Goal: Task Accomplishment & Management: Use online tool/utility

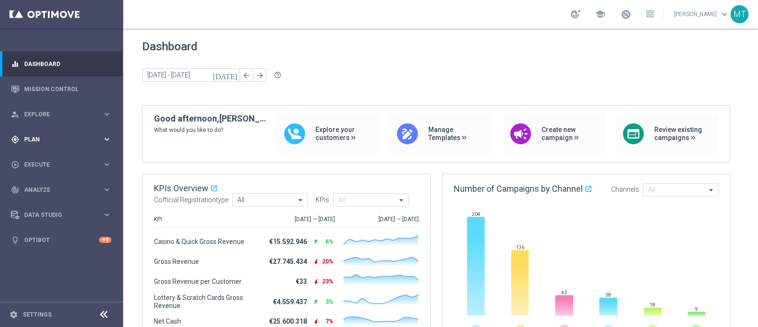
click at [60, 136] on span "Plan" at bounding box center [63, 139] width 78 height 6
click at [46, 188] on span "Templates" at bounding box center [59, 187] width 68 height 6
click at [45, 199] on link "Optimail" at bounding box center [63, 202] width 69 height 8
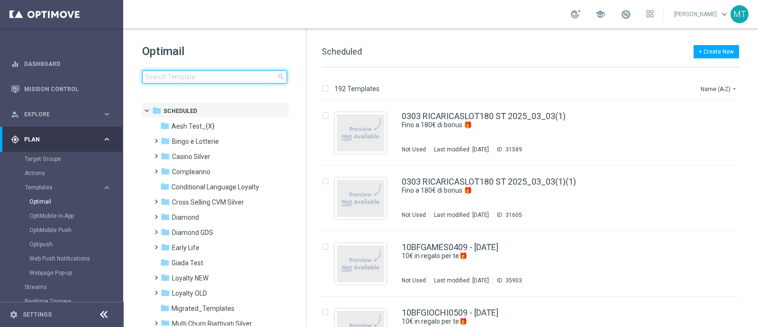
click at [233, 73] on input at bounding box center [214, 76] width 145 height 13
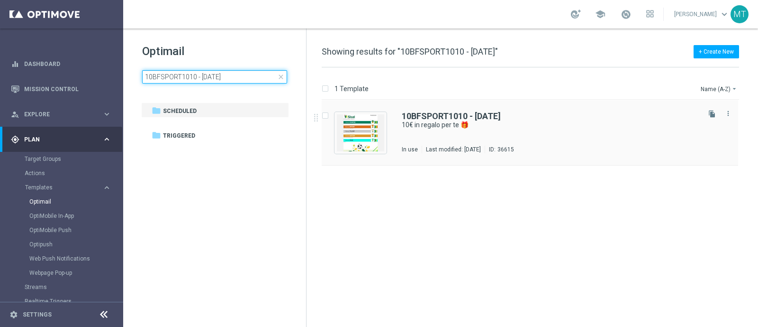
type input "10BFSPORT1010 - [DATE]"
click at [464, 105] on div "10BFSPORT1010 - [DATE] 10€ in regalo per te 🎁 In use Last modified: [DATE] ID: …" at bounding box center [530, 132] width 417 height 65
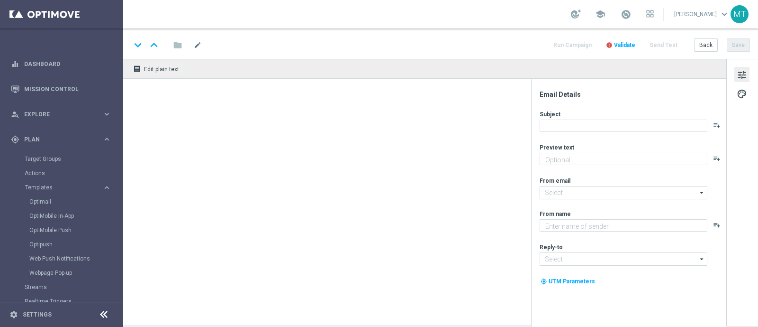
type textarea "da usare sulle Scommesse Sportive! ⚽"
type input "[EMAIL_ADDRESS][DOMAIN_NAME]"
type textarea "Sisal"
type input "[EMAIL_ADDRESS][DOMAIN_NAME]"
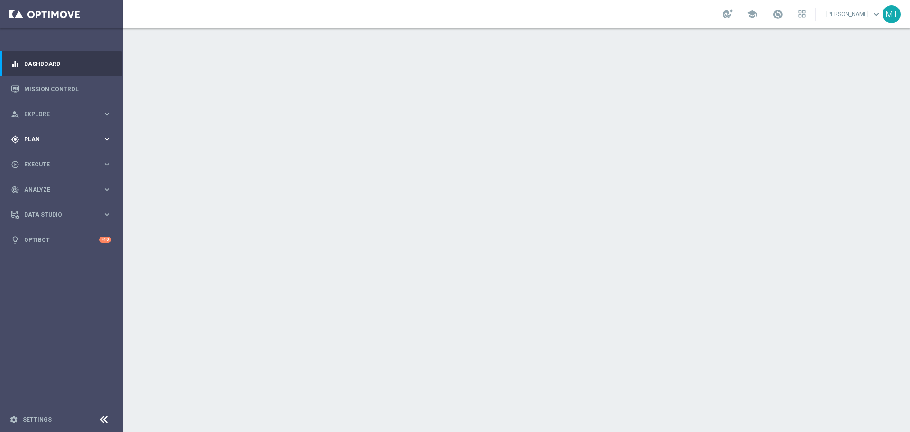
drag, startPoint x: 979, startPoint y: 40, endPoint x: 31, endPoint y: 146, distance: 954.2
click at [31, 146] on div "gps_fixed Plan keyboard_arrow_right" at bounding box center [61, 139] width 122 height 25
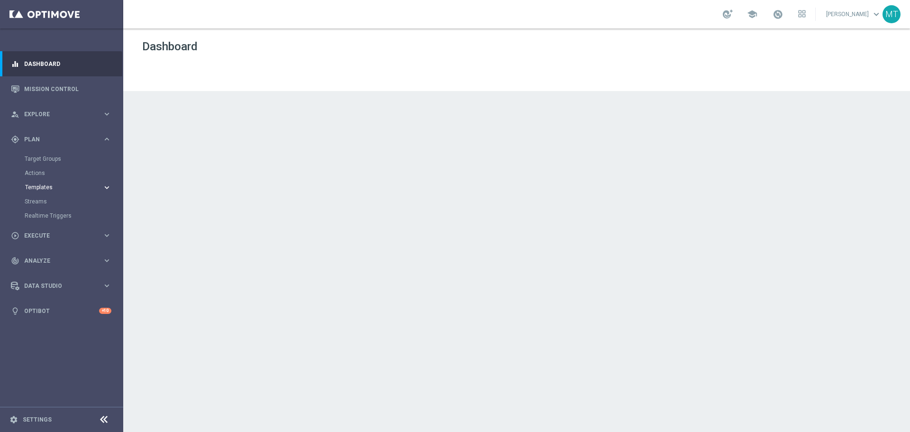
drag, startPoint x: 48, startPoint y: 184, endPoint x: 55, endPoint y: 190, distance: 8.4
click at [48, 184] on span "Templates" at bounding box center [59, 187] width 68 height 6
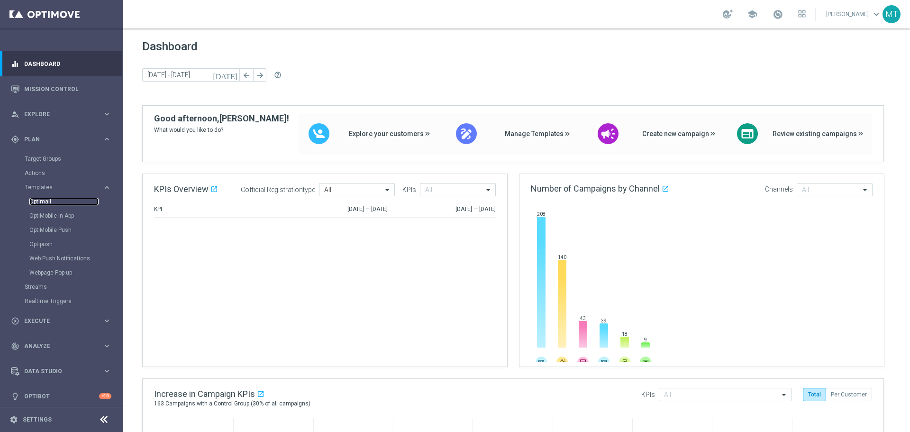
click at [44, 200] on link "Optimail" at bounding box center [63, 202] width 69 height 8
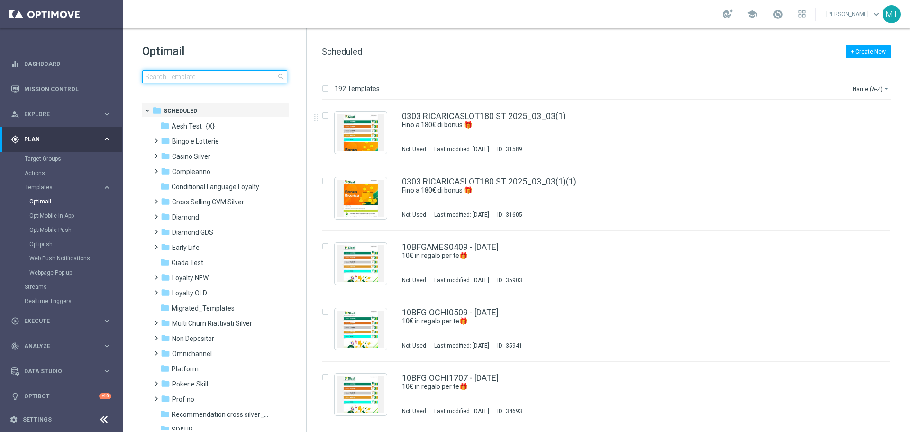
click at [201, 80] on input at bounding box center [214, 76] width 145 height 13
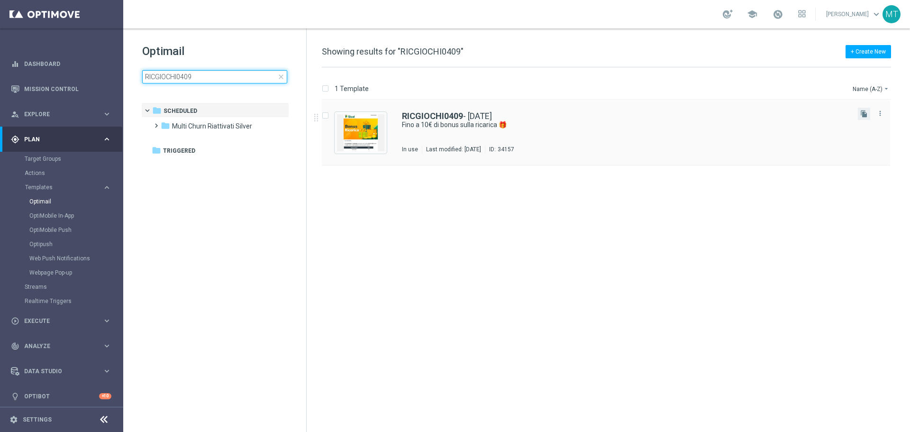
type input "RICGIOCHI0409"
click at [860, 116] on button "file_copy" at bounding box center [864, 114] width 12 height 12
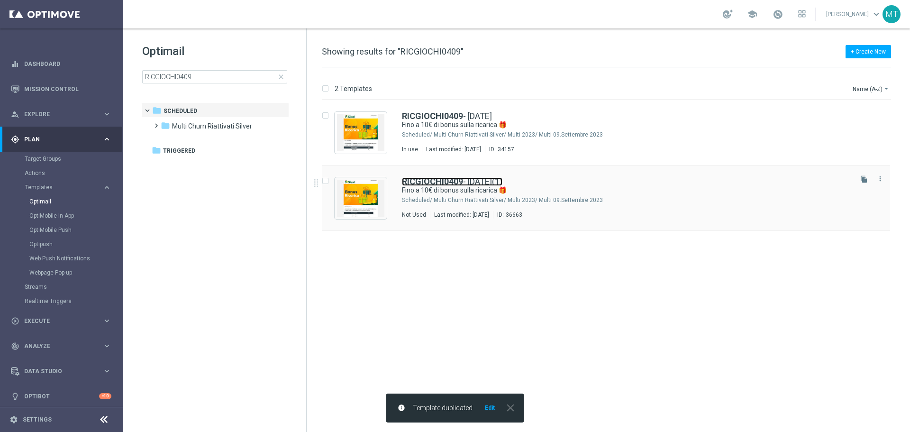
click at [502, 184] on link "RICGIOCHI0409 - 2025-09-04(1)" at bounding box center [452, 181] width 100 height 9
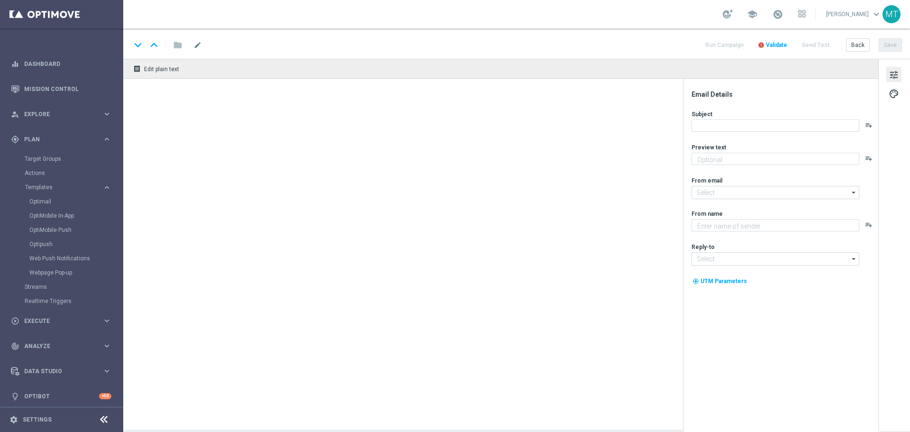
type input "RICGIOCHI0409 - 2025-09-04(1)"
type textarea "Scopri la nuova promozione 🎯"
type input "[EMAIL_ADDRESS][DOMAIN_NAME]"
type textarea "Sisal"
type input "[EMAIL_ADDRESS][DOMAIN_NAME]"
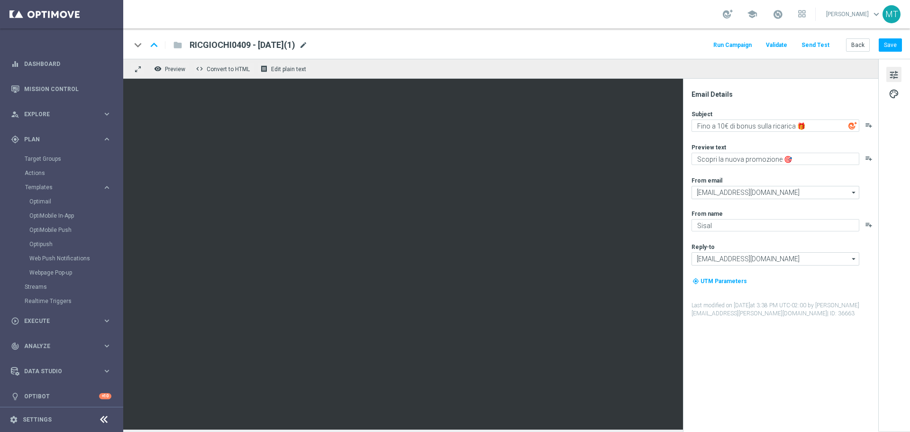
click at [308, 42] on span "mode_edit" at bounding box center [303, 45] width 9 height 9
drag, startPoint x: 241, startPoint y: 45, endPoint x: 194, endPoint y: 45, distance: 46.9
click at [194, 45] on input "RICGIOCHI0409 - 2025-09-04(1)" at bounding box center [307, 45] width 235 height 12
paste input "RICGAMES0210"
click at [346, 39] on input "RICGAMES0210 - 2025-09-04(1)" at bounding box center [307, 45] width 235 height 12
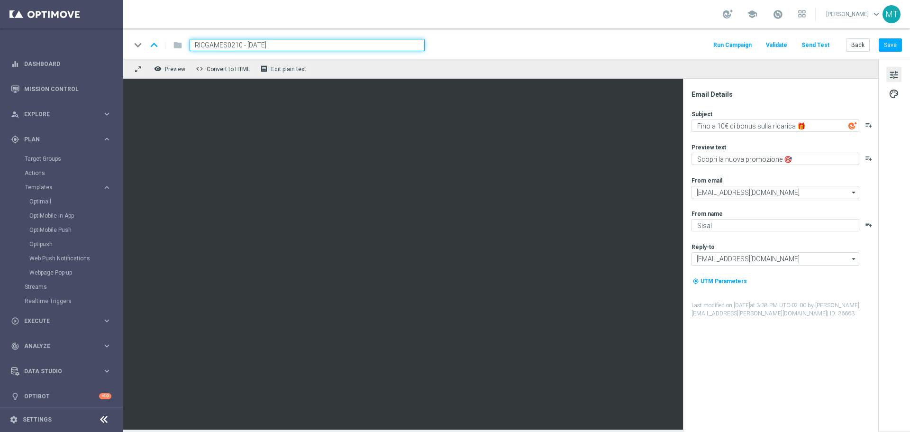
type input "RICGAMES0210 - 2025-10-02"
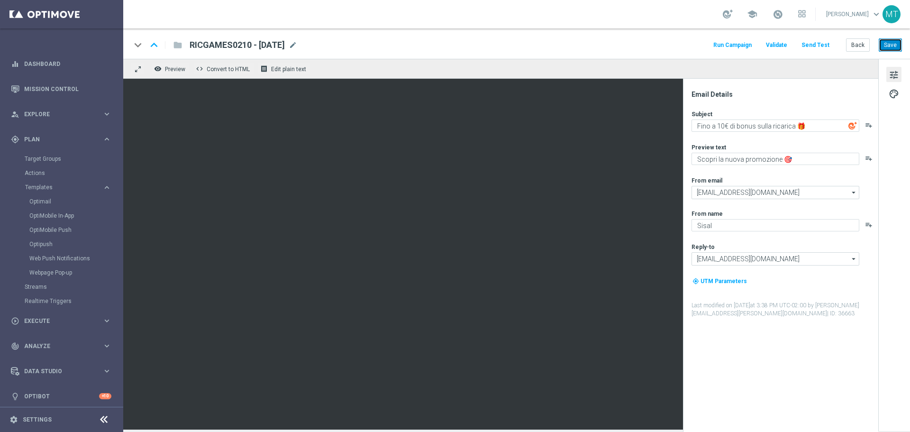
click at [888, 48] on button "Save" at bounding box center [890, 44] width 23 height 13
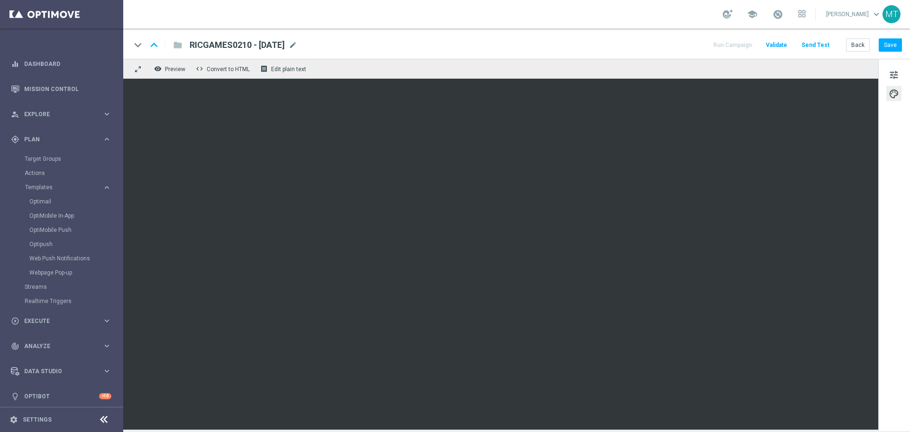
click at [780, 14] on link at bounding box center [778, 14] width 12 height 15
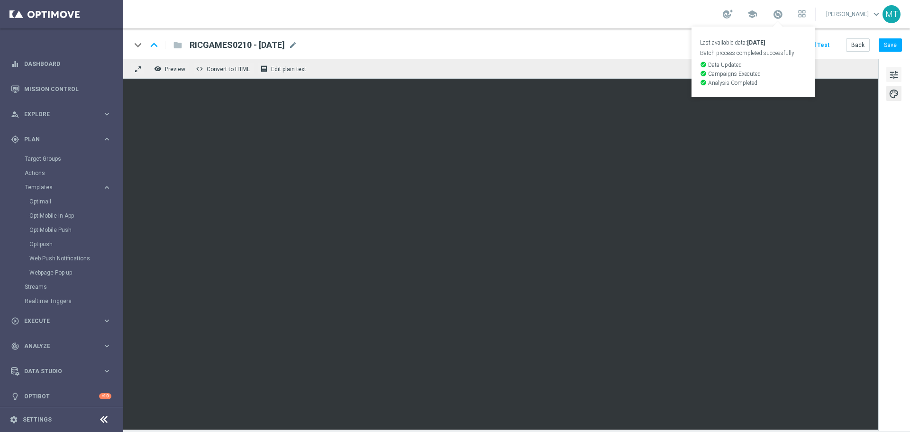
click at [898, 71] on span "tune" at bounding box center [894, 75] width 10 height 12
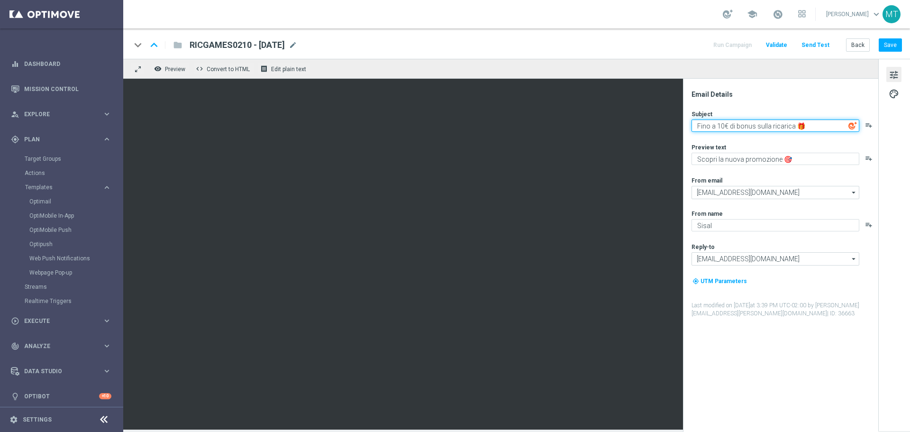
click at [720, 127] on textarea "Fino a 10€ di bonus sulla ricarica 🎁" at bounding box center [776, 125] width 168 height 12
type textarea "Fino a 100€ di bonus sulla ricarica 🎁"
click at [884, 45] on button "Save" at bounding box center [890, 44] width 23 height 13
click at [39, 198] on link "Optimail" at bounding box center [63, 202] width 69 height 8
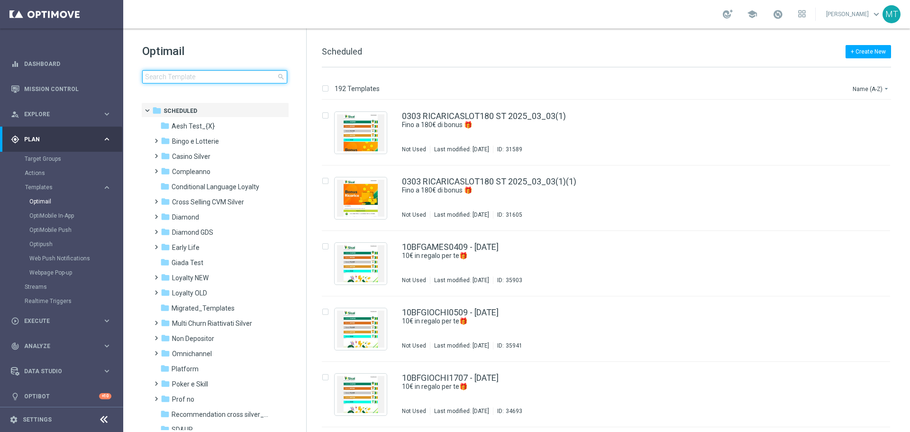
click at [187, 82] on input at bounding box center [214, 76] width 145 height 13
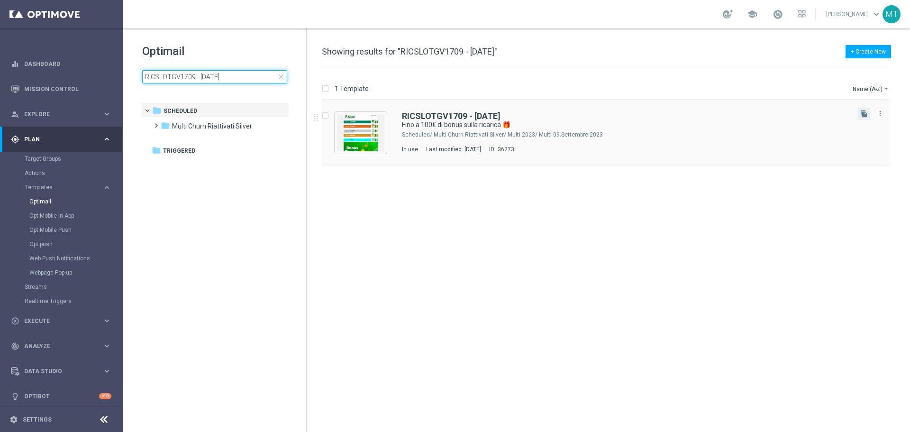
type input "RICSLOTGV1709 - 2025-09-17"
click at [860, 117] on button "file_copy" at bounding box center [864, 114] width 12 height 12
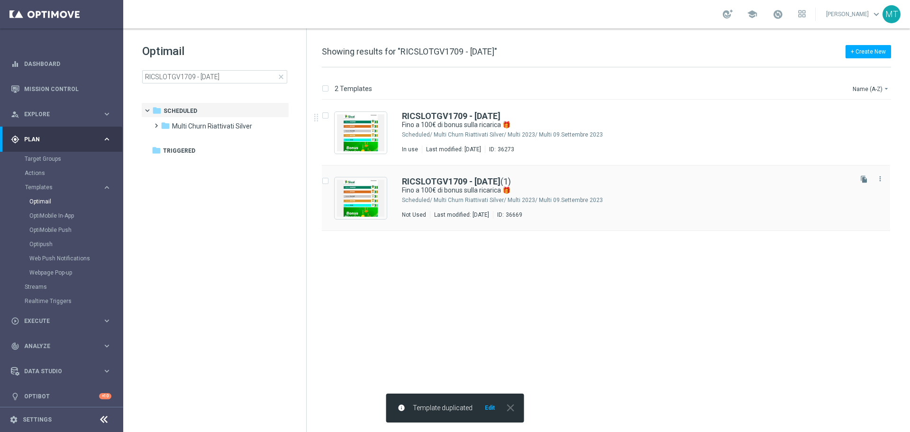
click at [485, 176] on div "RICSLOTGV1709 - 2025-09-17 (1) Fino a 100€ di bonus sulla ricarica 🎁 Scheduled/…" at bounding box center [606, 197] width 568 height 65
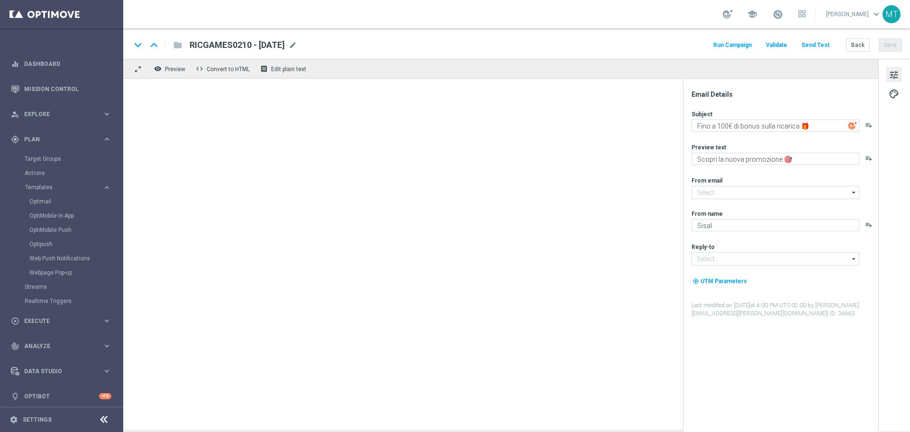
type input "[EMAIL_ADDRESS][DOMAIN_NAME]"
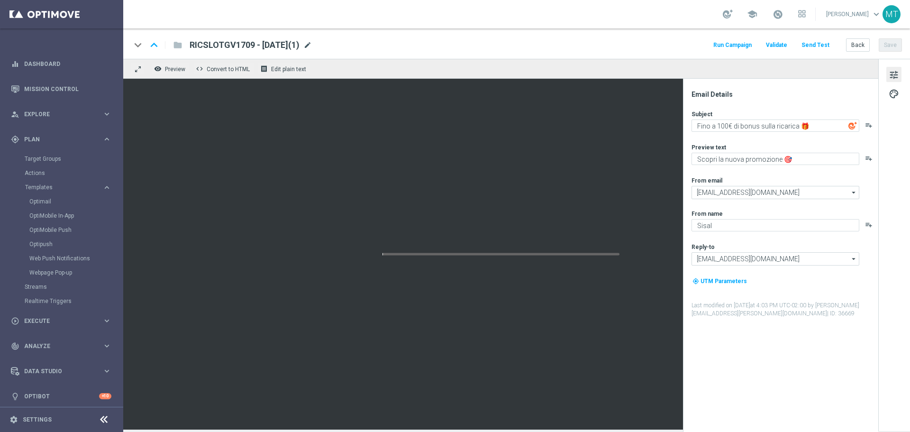
click at [312, 46] on span "mode_edit" at bounding box center [307, 45] width 9 height 9
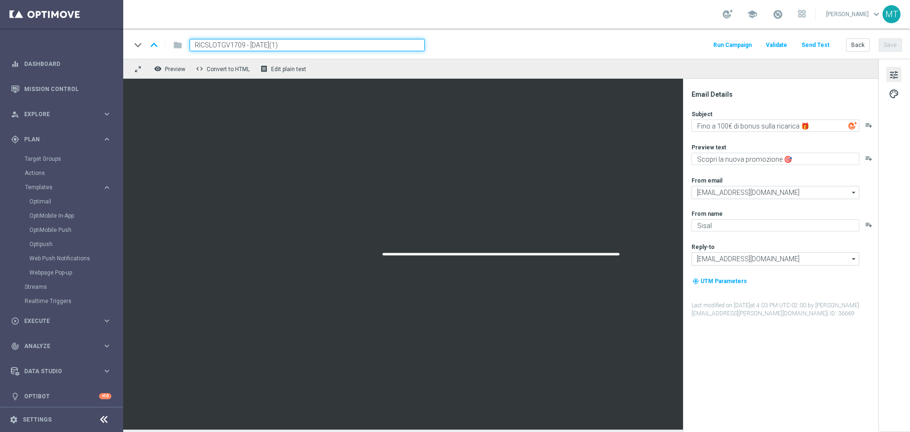
drag, startPoint x: 243, startPoint y: 45, endPoint x: 177, endPoint y: 39, distance: 66.1
click at [177, 39] on div "keyboard_arrow_down keyboard_arrow_up folder RICSLOTGV1709 - 2025-09-17(1)" at bounding box center [278, 45] width 294 height 12
paste input "RICAGAMES0210"
click at [323, 47] on input "RICAGAMES0210 - 2025-09-17(1)" at bounding box center [307, 45] width 235 height 12
type input "RICAGAMES0210 - 2025-10-02"
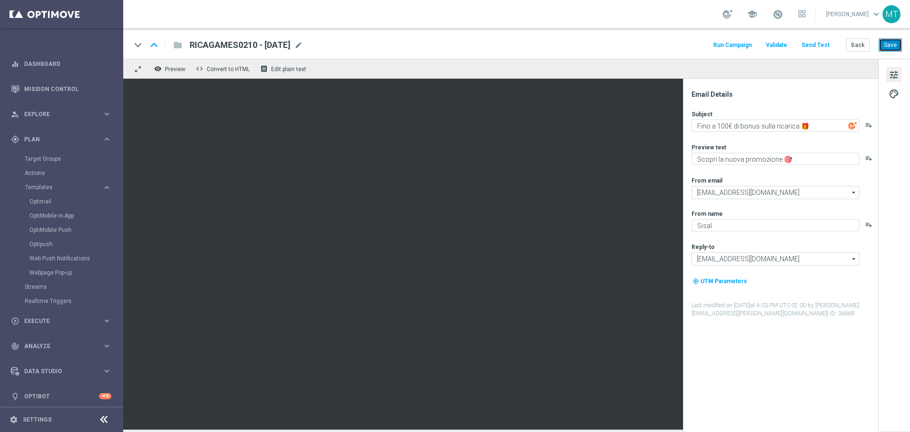
click at [889, 44] on button "Save" at bounding box center [890, 44] width 23 height 13
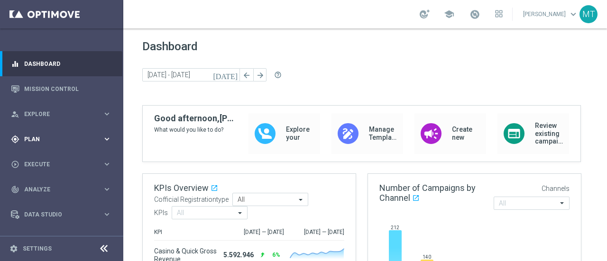
click at [27, 138] on span "Plan" at bounding box center [63, 139] width 78 height 6
click at [43, 182] on accordion "Templates keyboard_arrow_right Optimail OptiMobile In-App OptiMobile Push Optip…" at bounding box center [74, 187] width 98 height 14
click at [46, 189] on span "Templates" at bounding box center [59, 187] width 68 height 6
click at [43, 201] on link "Optimail" at bounding box center [63, 202] width 69 height 8
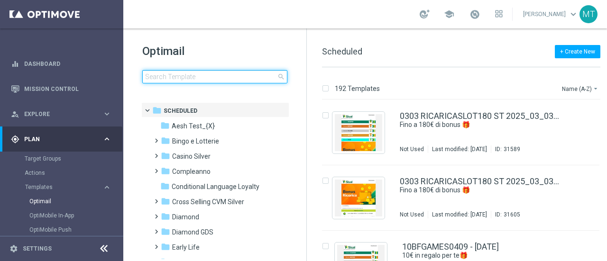
drag, startPoint x: 172, startPoint y: 83, endPoint x: 157, endPoint y: 75, distance: 17.0
click at [157, 75] on input at bounding box center [214, 76] width 145 height 13
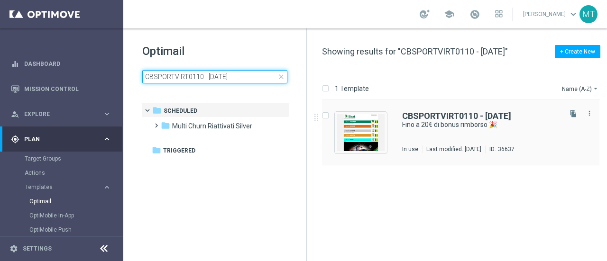
type input "CBSPORTVIRT0110 - 2025-10-01"
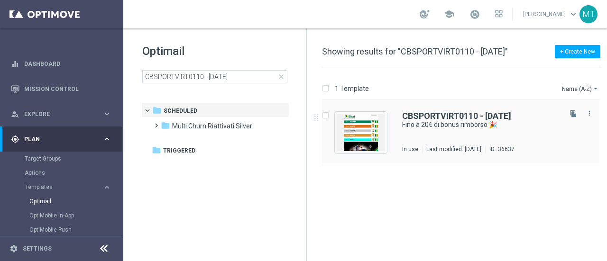
click at [389, 121] on div "CBSPORTVIRT0110 - 2025-10-01 Fino a 20€ di bonus rimborso 🎉 In use Last modifie…" at bounding box center [460, 132] width 277 height 65
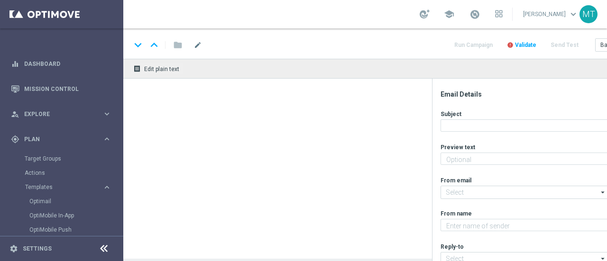
type textarea "Curioso di saperne di più?"
type input "[EMAIL_ADDRESS][DOMAIN_NAME]"
type textarea "Sisal"
type input "[EMAIL_ADDRESS][DOMAIN_NAME]"
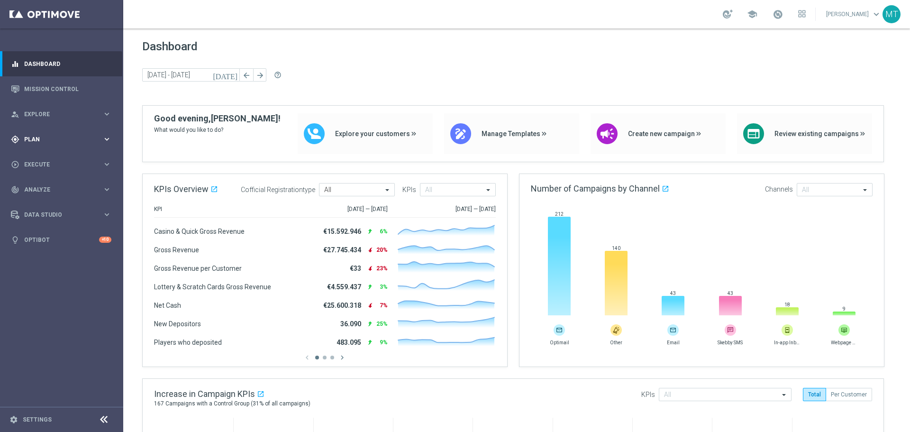
click at [75, 137] on span "Plan" at bounding box center [63, 139] width 78 height 6
click at [41, 185] on span "Templates" at bounding box center [59, 187] width 68 height 6
click at [41, 202] on link "Optimail" at bounding box center [63, 202] width 69 height 8
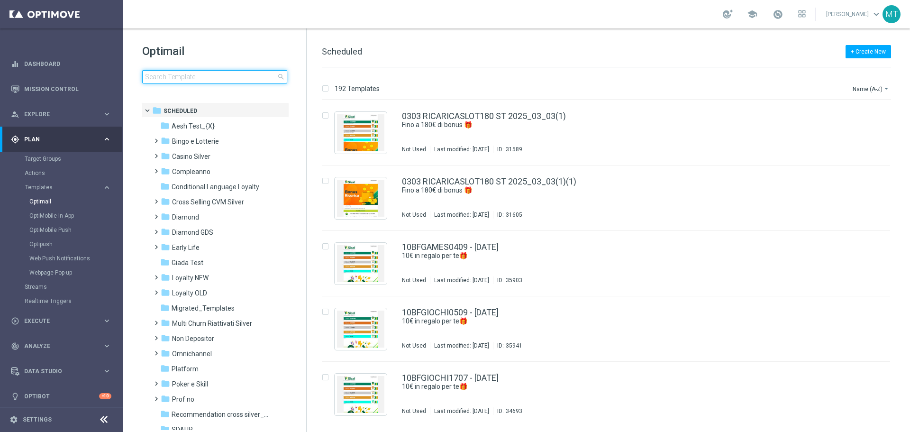
click at [215, 82] on input at bounding box center [214, 76] width 145 height 13
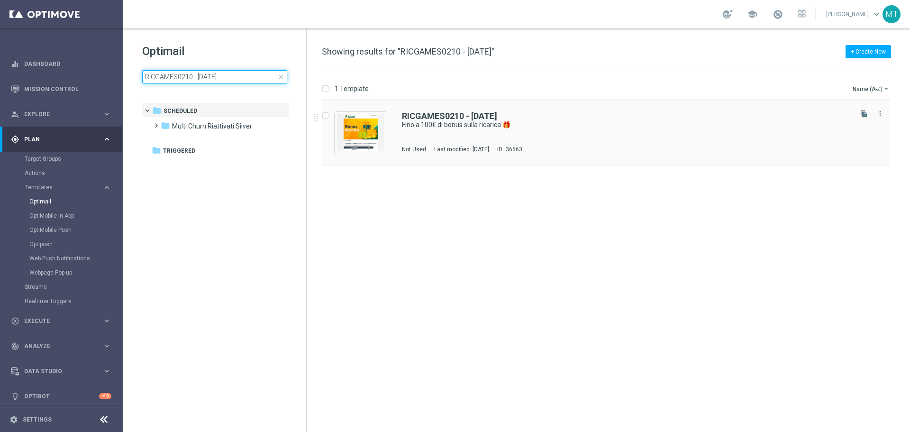
type input "RICGAMES0210 - 2025-10-02"
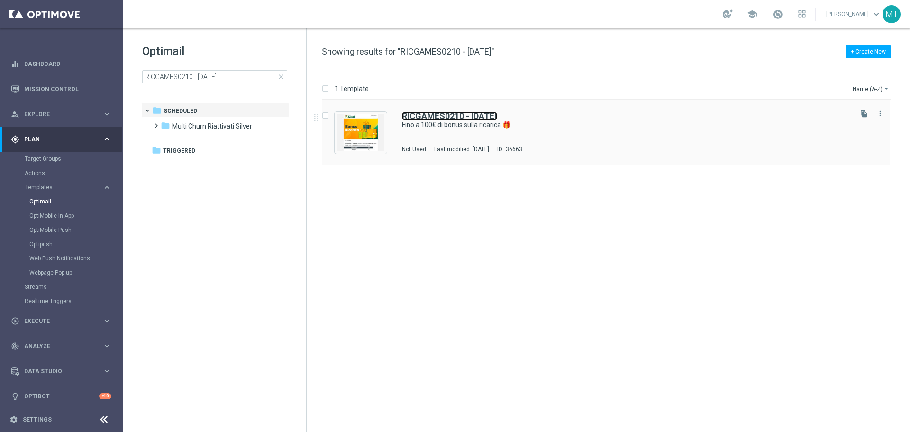
click at [481, 114] on b "RICGAMES0210 - 2025-10-02" at bounding box center [449, 116] width 95 height 10
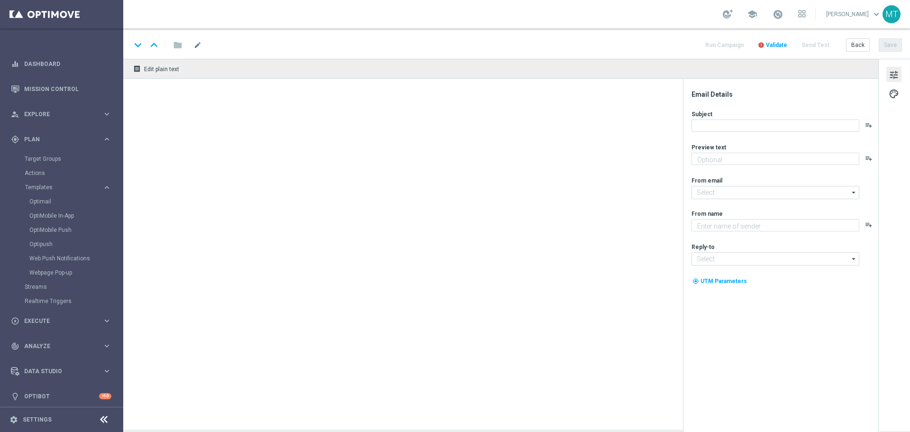
type textarea "Scopri la nuova promozione 🎯"
type input "[EMAIL_ADDRESS][DOMAIN_NAME]"
type textarea "Sisal"
type input "[EMAIL_ADDRESS][DOMAIN_NAME]"
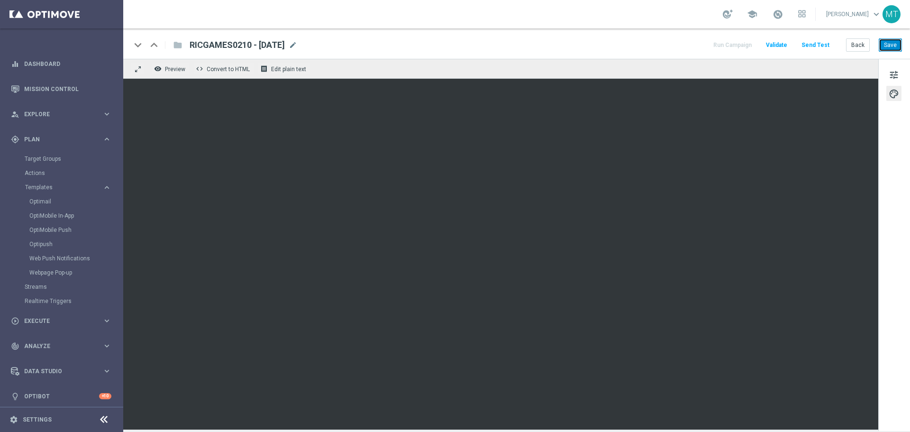
click at [890, 47] on button "Save" at bounding box center [890, 44] width 23 height 13
click at [890, 75] on span "tune" at bounding box center [894, 75] width 10 height 12
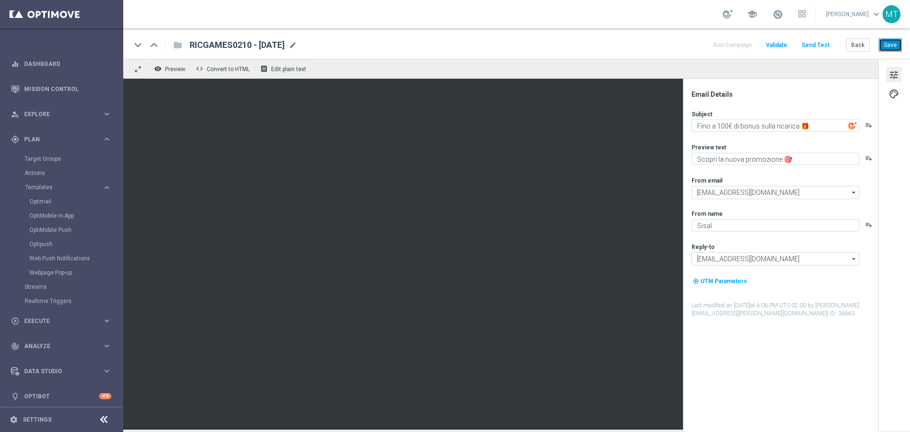
click at [890, 51] on button "Save" at bounding box center [890, 44] width 23 height 13
